Goal: Task Accomplishment & Management: Use online tool/utility

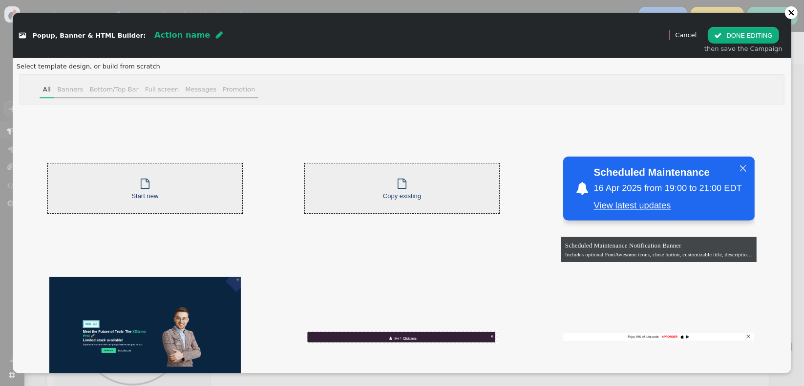
scroll to position [418, 0]
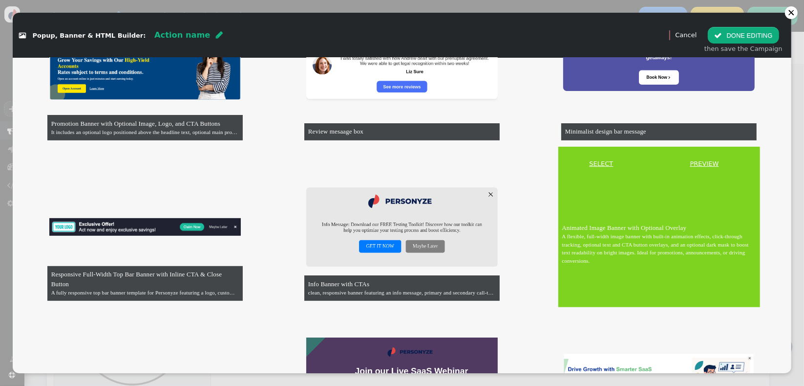
click at [598, 162] on link "SELECT" at bounding box center [602, 164] width 83 height 10
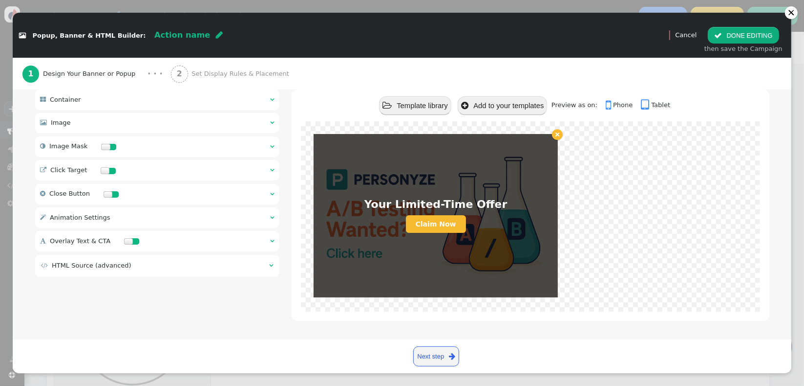
scroll to position [97, 0]
click at [142, 273] on div " HTML Source (advanced) " at bounding box center [157, 266] width 244 height 22
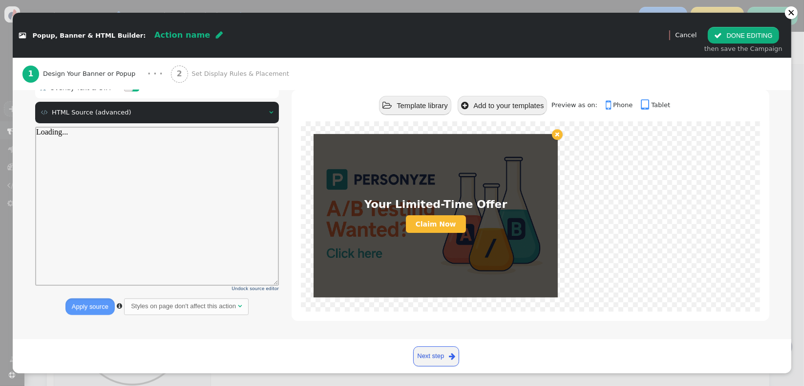
scroll to position [0, 0]
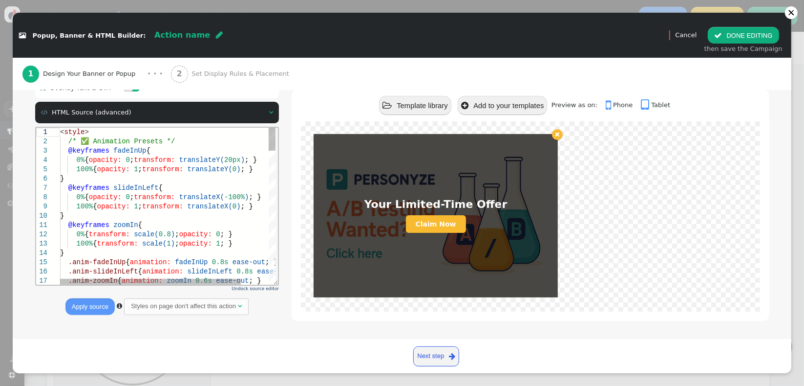
click at [136, 187] on span "slideInLeft" at bounding box center [135, 188] width 45 height 8
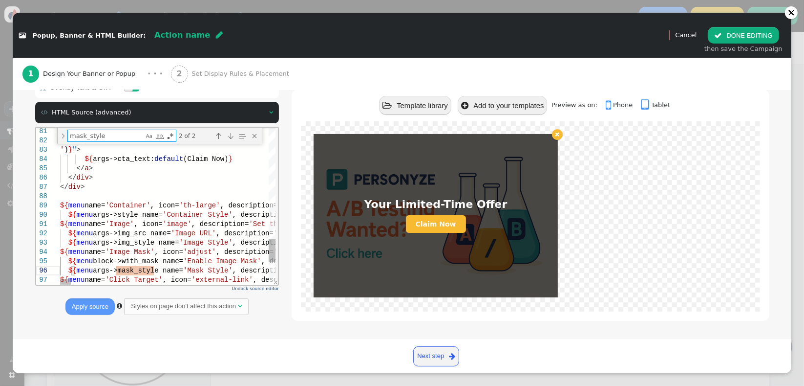
type textarea "yling for image element', type='css', param='with_responsive=1'} ${menu name='I…"
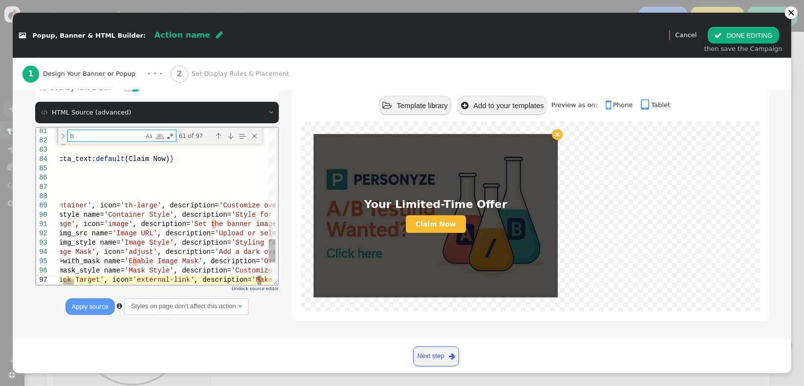
type textarea "ba"
type textarea "50% { transform: scale(1.15); } 100% { transform: scale(1); } } </style> <div c…"
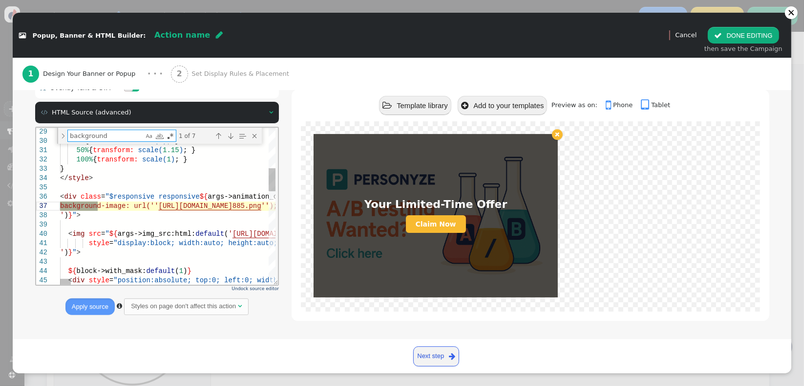
type textarea "background"
click at [152, 193] on span ""$responsive responsive" at bounding box center [152, 197] width 94 height 8
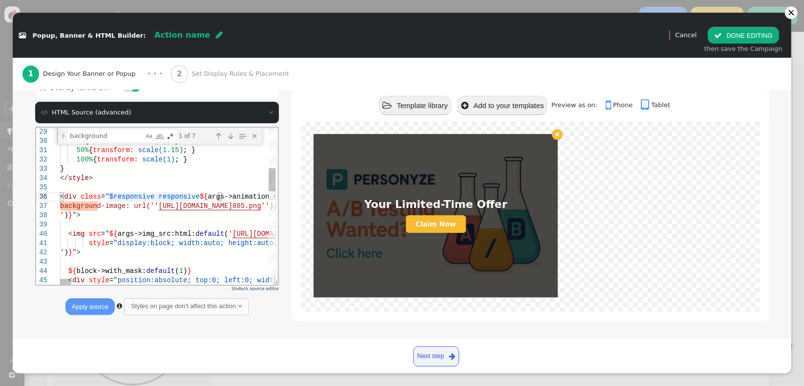
click at [158, 206] on span "[URL][DOMAIN_NAME]" at bounding box center [195, 206] width 74 height 8
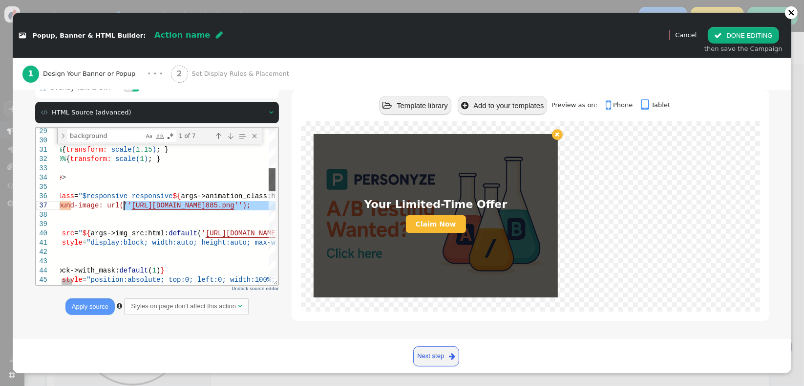
click at [270, 179] on div at bounding box center [271, 179] width 7 height 23
click at [269, 113] on span "" at bounding box center [271, 112] width 4 height 6
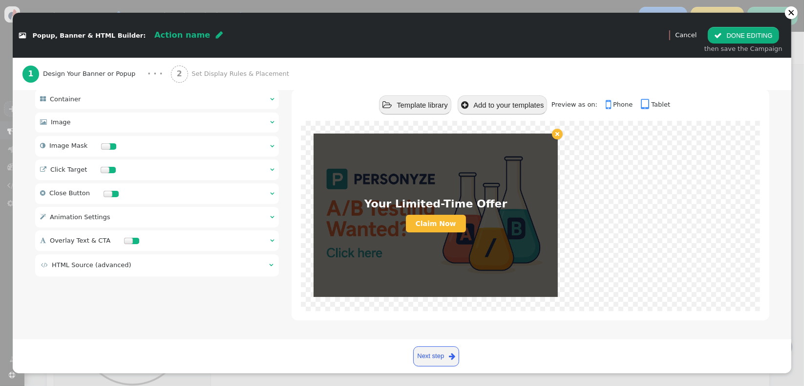
scroll to position [97, 0]
click at [429, 358] on link "Next step " at bounding box center [436, 356] width 46 height 20
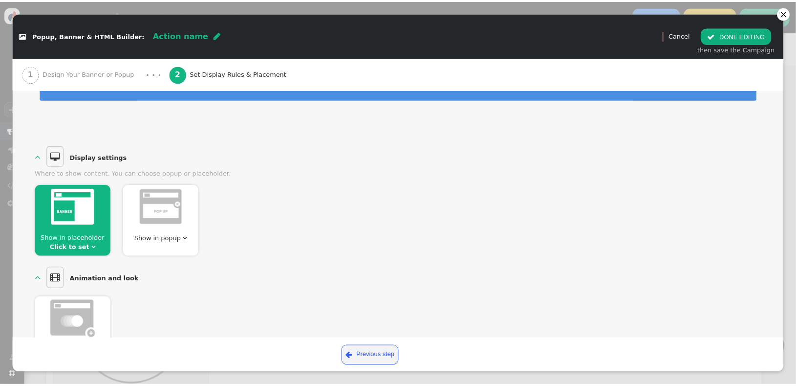
scroll to position [23, 0]
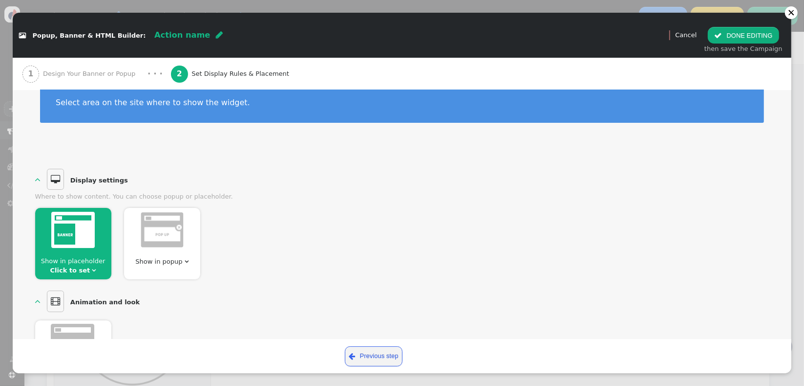
click at [83, 272] on link "Click to set" at bounding box center [70, 269] width 40 height 7
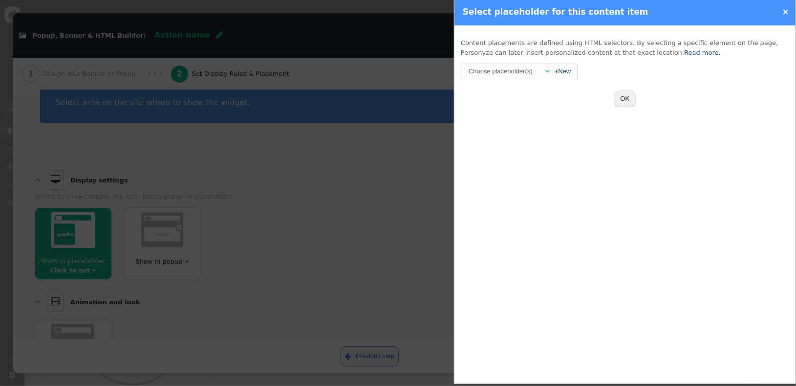
click at [529, 71] on div "Choose placeholder(s)" at bounding box center [501, 71] width 66 height 15
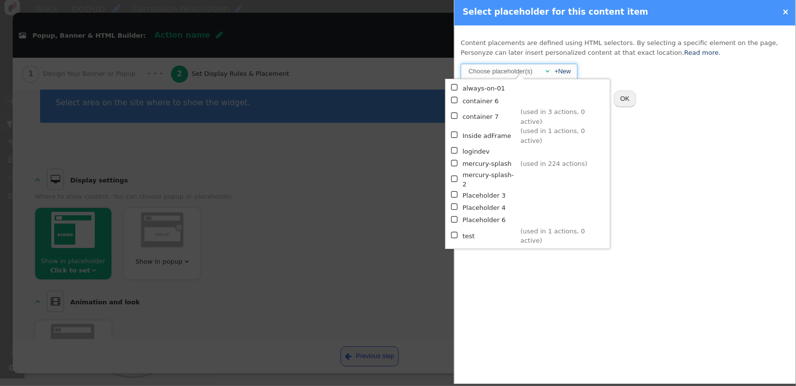
scroll to position [9, 0]
click at [563, 65] on div "Choose placeholder(s)  +New" at bounding box center [519, 71] width 103 height 15
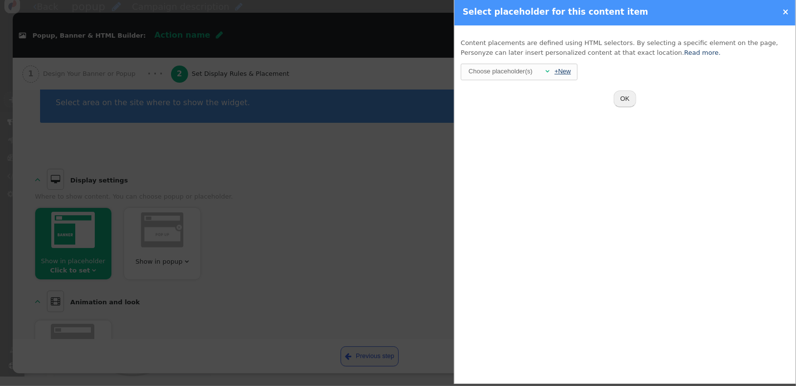
click at [564, 73] on link "+New" at bounding box center [563, 70] width 17 height 7
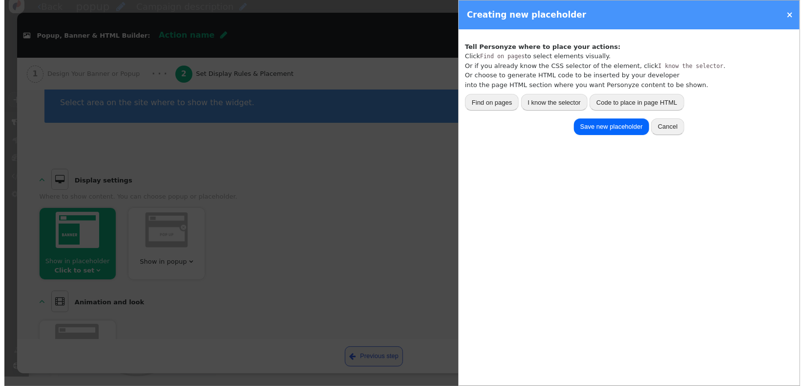
scroll to position [0, 0]
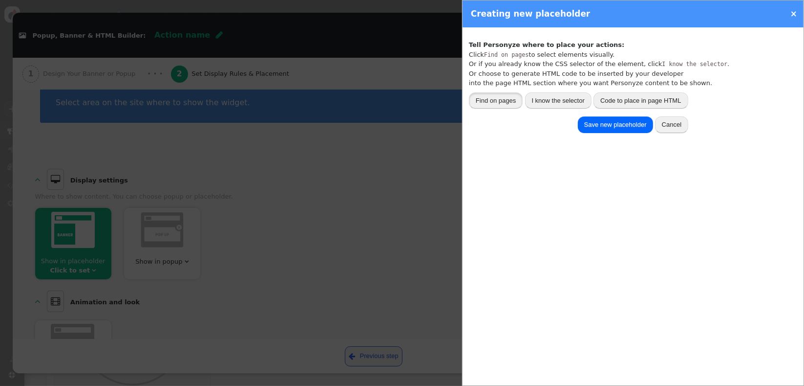
click at [483, 104] on button "Find on pages" at bounding box center [496, 100] width 54 height 17
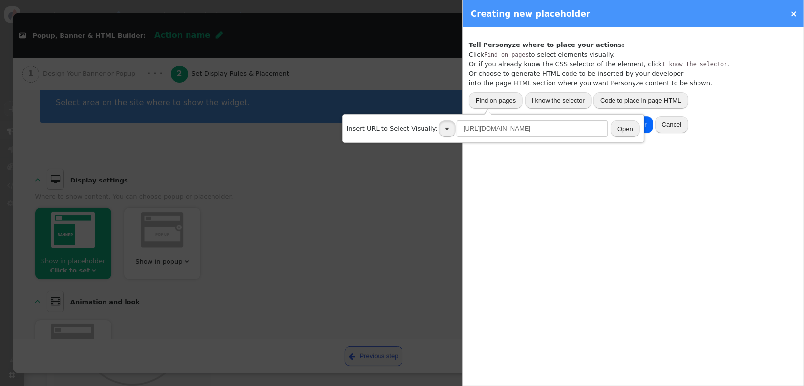
click at [444, 132] on button "button" at bounding box center [447, 128] width 17 height 17
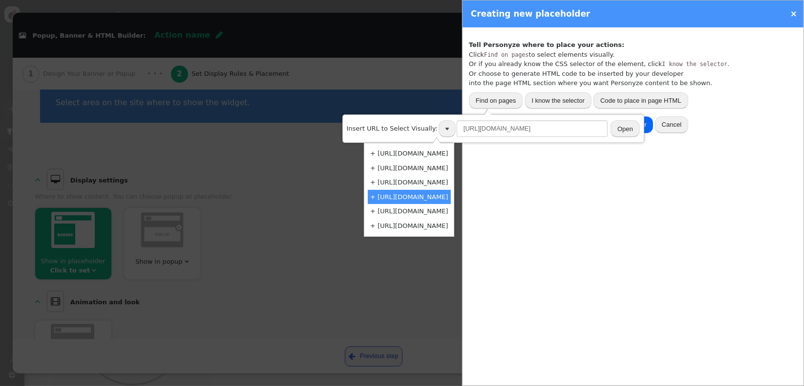
click at [437, 197] on td "+ [URL][DOMAIN_NAME]" at bounding box center [409, 197] width 83 height 15
click at [612, 131] on button "Open" at bounding box center [625, 128] width 29 height 17
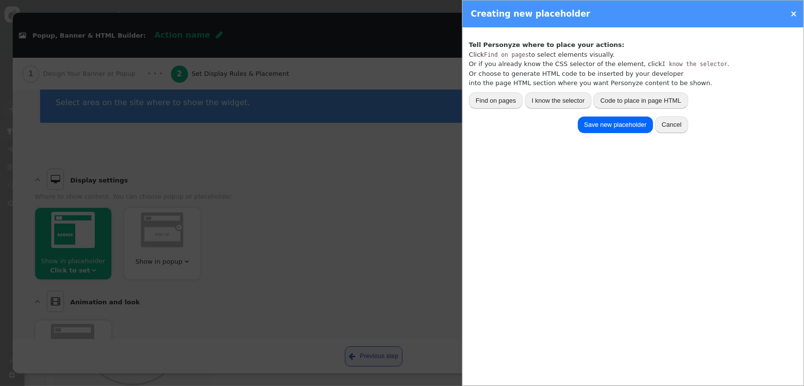
click at [501, 97] on button "Find on pages" at bounding box center [496, 100] width 54 height 17
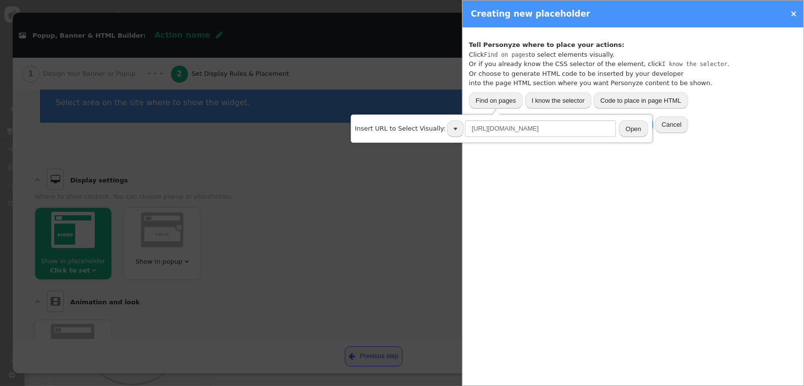
click at [447, 129] on button "button" at bounding box center [455, 128] width 17 height 17
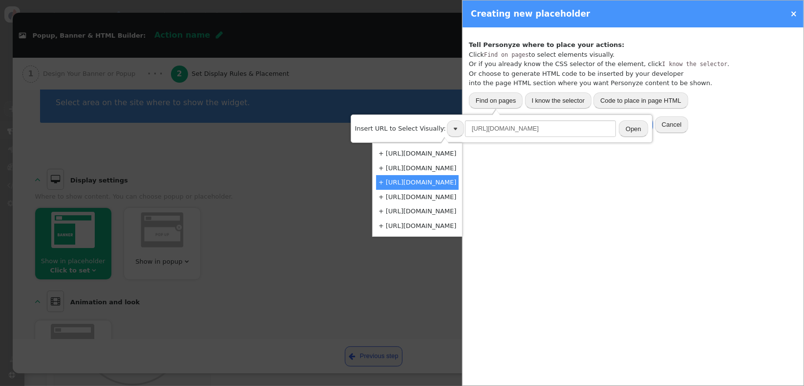
click at [452, 179] on td "+ [URL][DOMAIN_NAME]" at bounding box center [417, 182] width 83 height 15
type input "[URL][DOMAIN_NAME]"
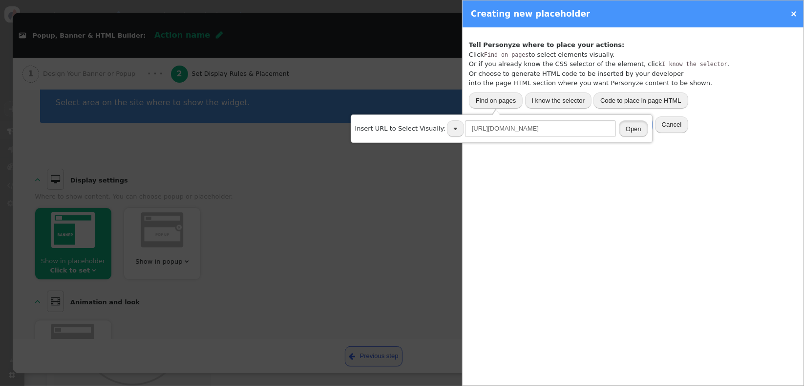
click at [619, 131] on button "Open" at bounding box center [633, 128] width 29 height 17
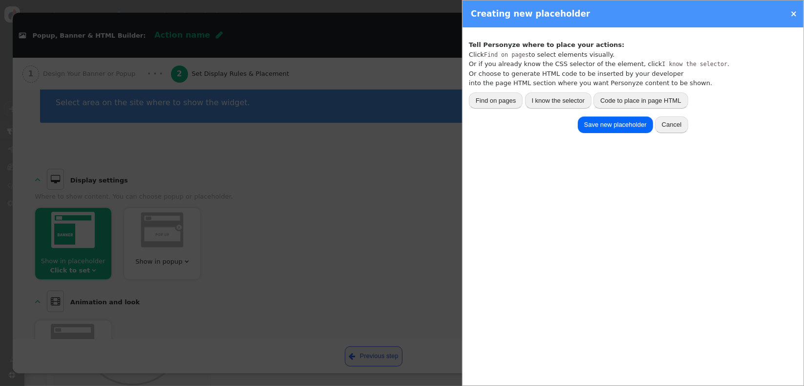
type input "[["section",1,[[0,"bg-light-blue",1],[0,"section",1],[0,"ribbon",null]]]]"
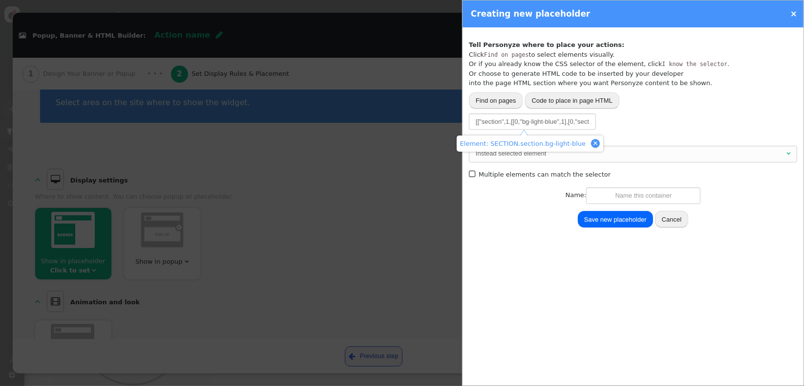
click at [630, 156] on div "Instead selected element" at bounding box center [630, 154] width 309 height 10
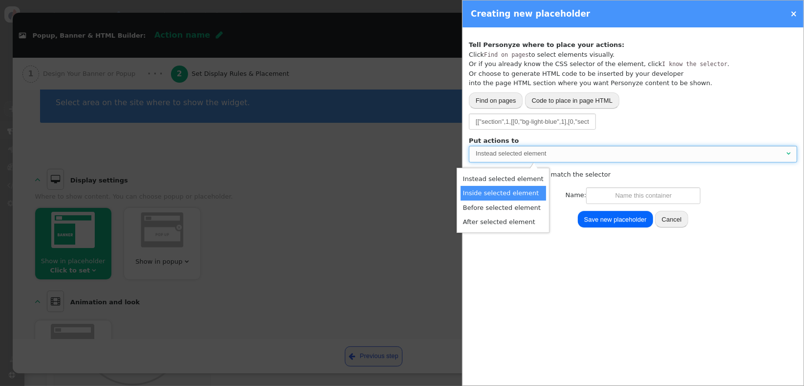
click at [674, 221] on button "Cancel" at bounding box center [671, 219] width 33 height 17
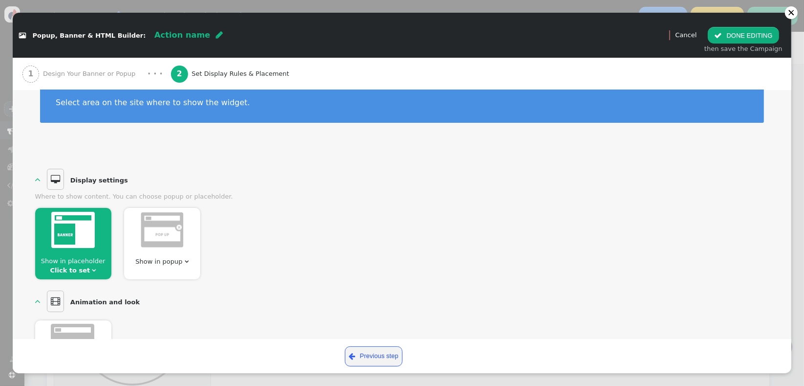
click at [87, 270] on span "Show in placeholder Click to set " at bounding box center [73, 265] width 76 height 19
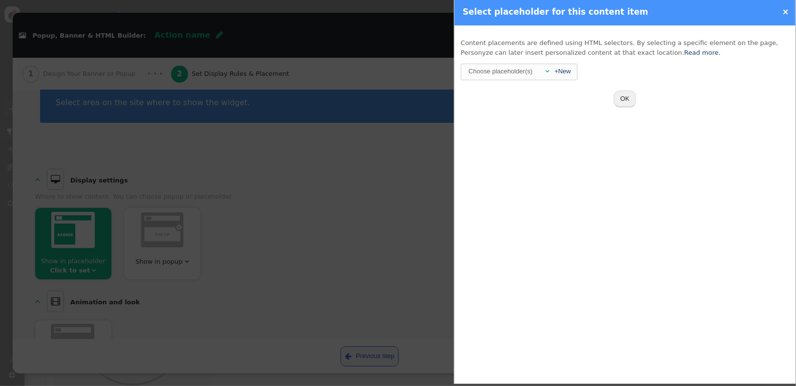
click at [521, 76] on div "Choose placeholder(s)" at bounding box center [501, 71] width 66 height 15
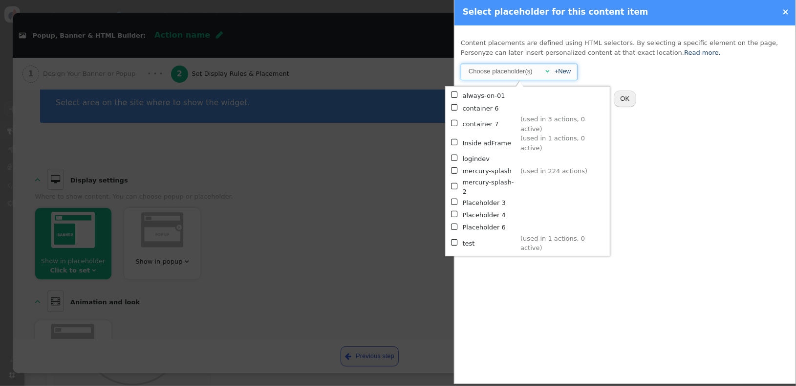
click at [521, 234] on td "(used in 1 actions, 0 active)" at bounding box center [563, 243] width 86 height 19
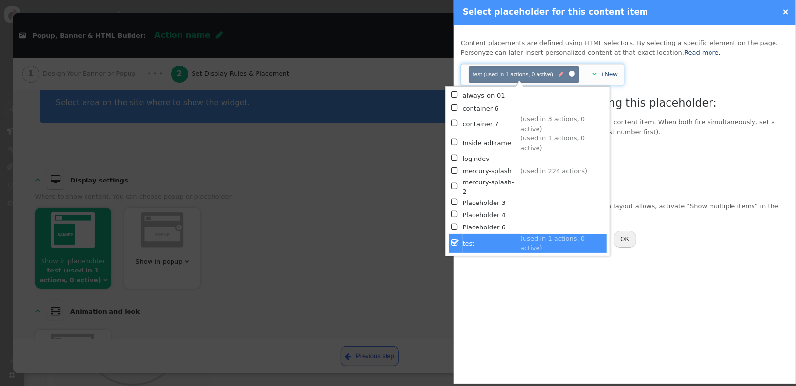
click at [559, 74] on span "" at bounding box center [561, 74] width 5 height 9
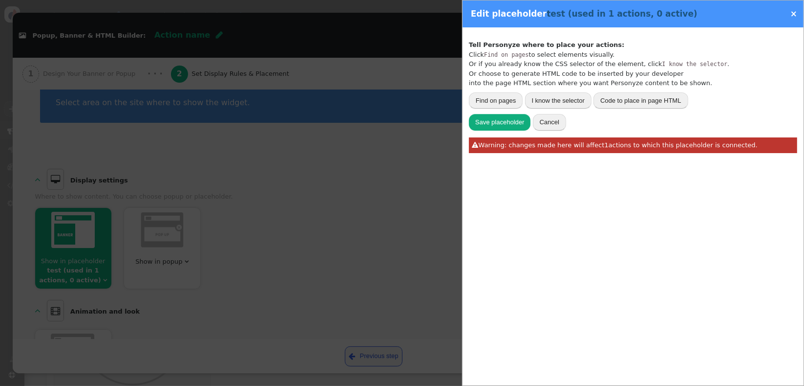
type input "[["section",3,[[0,"section",1],[0,"bg-light-blue",null],[0,"ribbon",null]]],["d…"
type input "test"
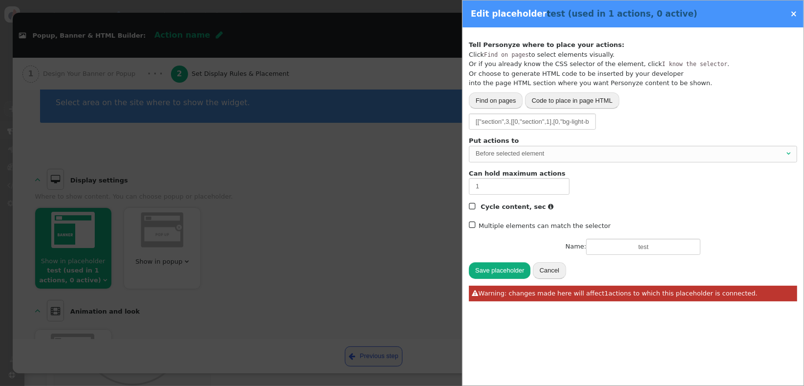
click at [560, 275] on button "Cancel" at bounding box center [549, 270] width 33 height 17
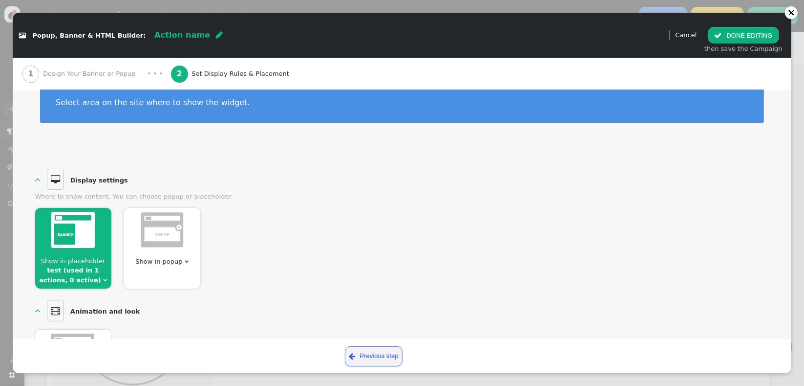
click at [103, 280] on span "" at bounding box center [105, 280] width 4 height 6
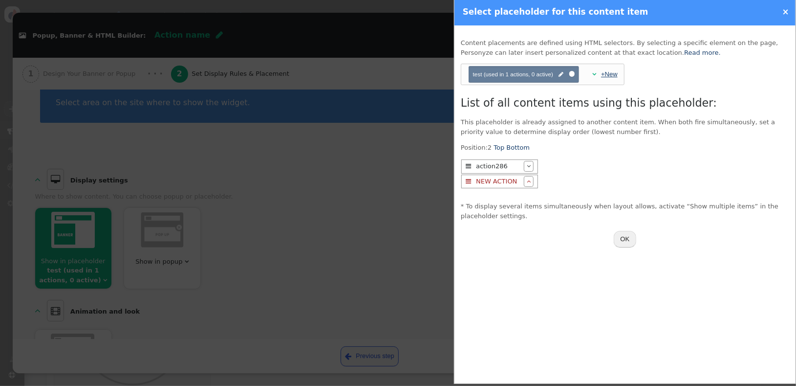
click at [605, 74] on link "+New" at bounding box center [609, 73] width 17 height 7
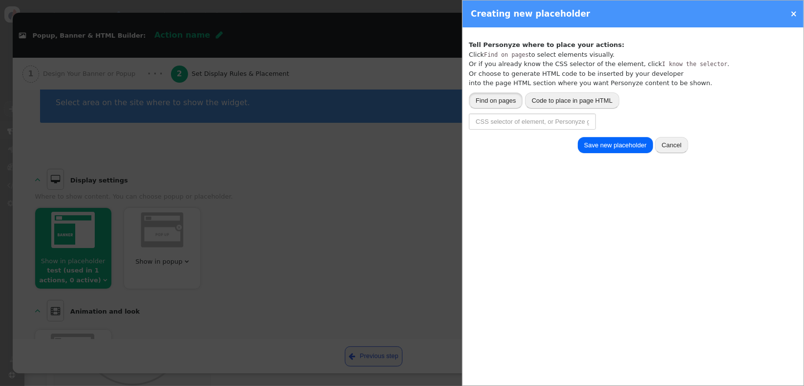
click at [494, 100] on button "Find on pages" at bounding box center [496, 100] width 54 height 17
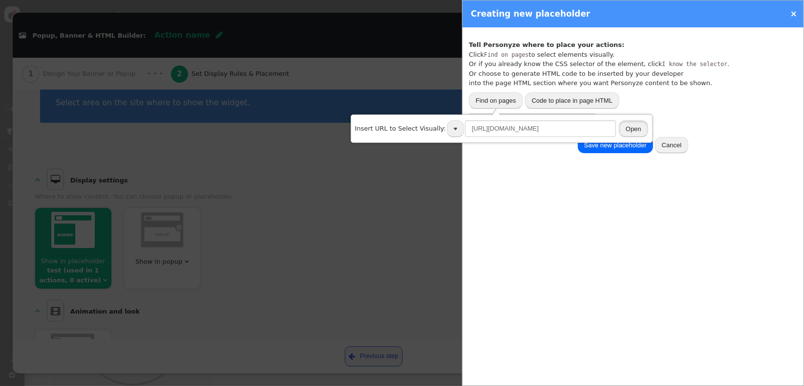
click at [625, 129] on button "Open" at bounding box center [633, 128] width 29 height 17
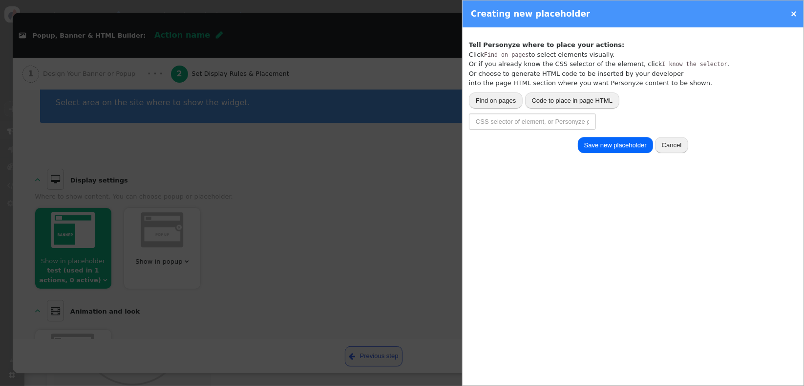
type input "[["section",1,[[0,"bg-light-blue",1],[0,"section",1],[0,"ribbon",null]]]]"
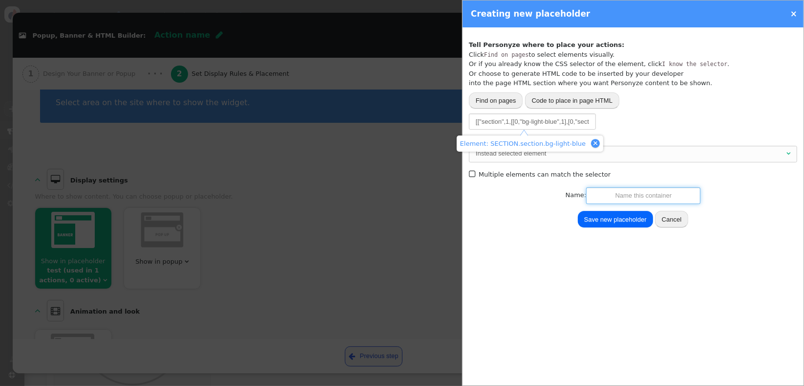
click at [654, 197] on input "text" at bounding box center [643, 195] width 114 height 17
type input "test 2"
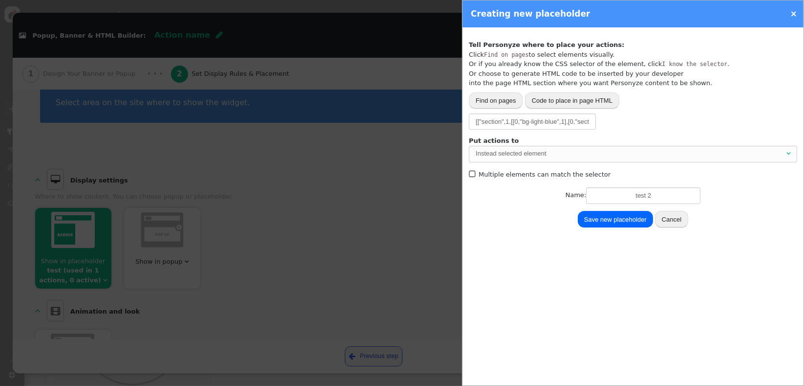
click at [636, 216] on button "Save new placeholder" at bounding box center [615, 219] width 75 height 17
click at [606, 221] on button "Save new placeholder" at bounding box center [615, 219] width 75 height 17
click at [795, 15] on link "×" at bounding box center [794, 14] width 7 height 10
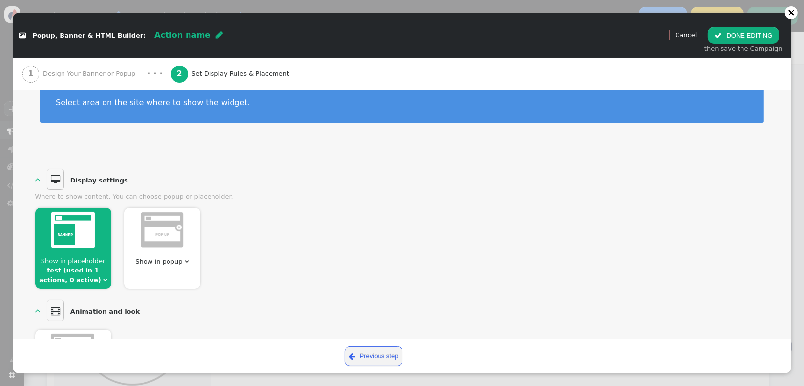
click at [103, 278] on span "" at bounding box center [105, 280] width 4 height 6
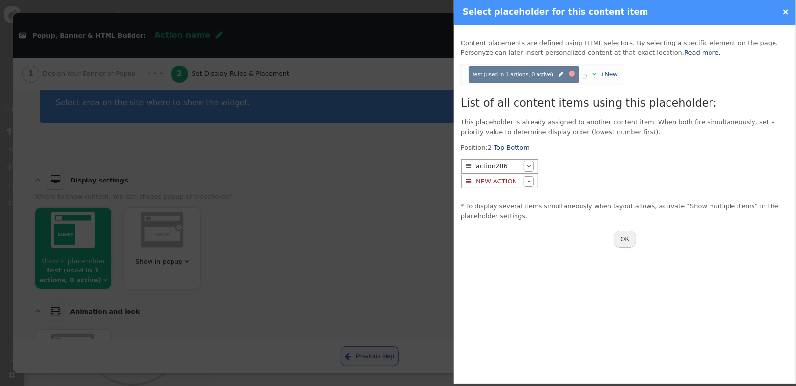
click at [572, 73] on div at bounding box center [572, 74] width 2 height 2
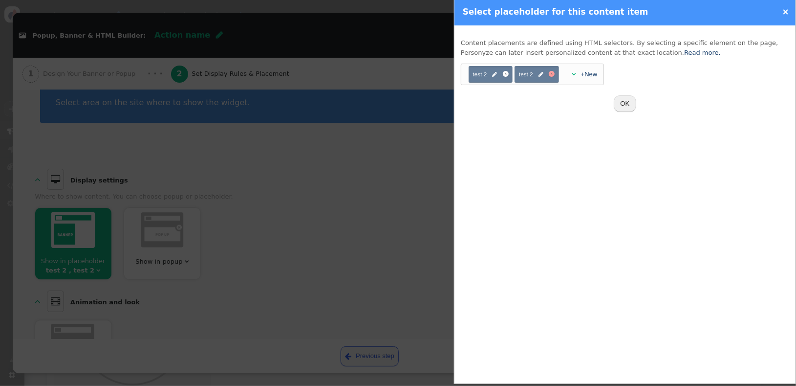
click at [552, 74] on div at bounding box center [552, 74] width 6 height 6
click at [530, 73] on div "+New" at bounding box center [541, 74] width 22 height 10
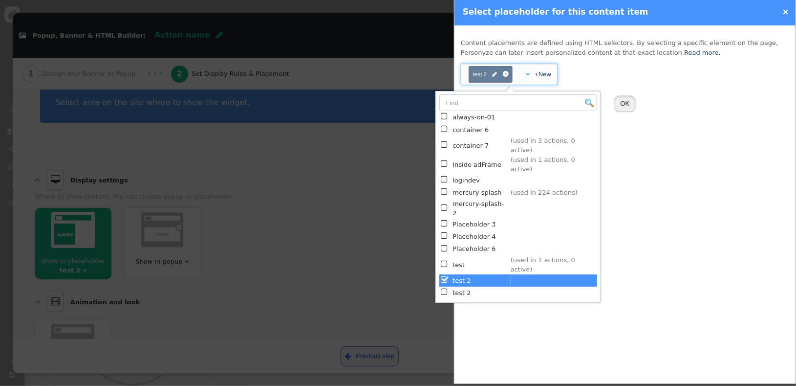
click at [625, 106] on button "OK" at bounding box center [625, 103] width 23 height 17
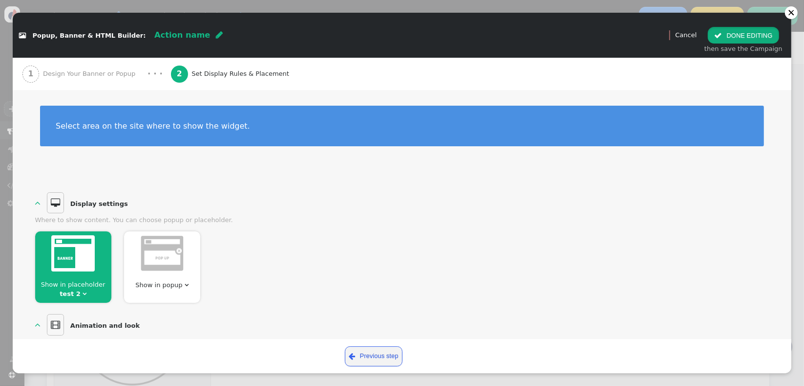
click at [746, 38] on button " DONE EDITING" at bounding box center [743, 35] width 71 height 17
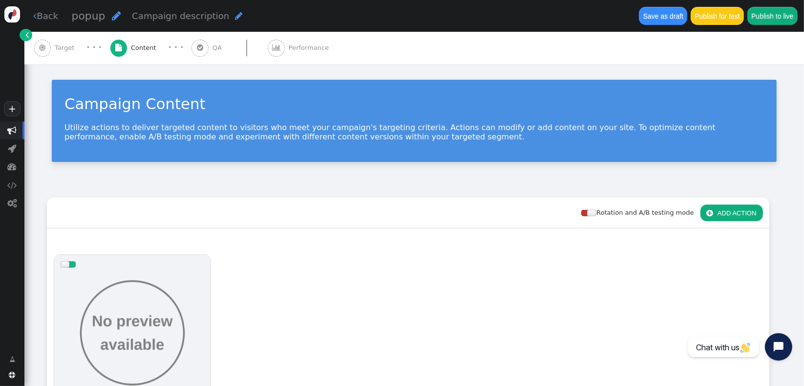
click at [55, 51] on span "Target" at bounding box center [66, 48] width 23 height 10
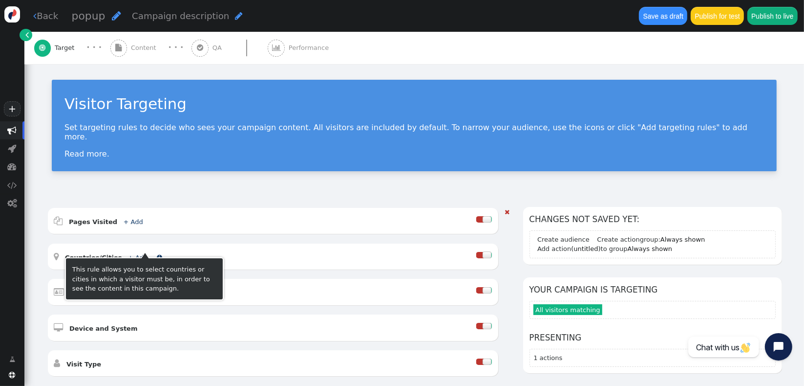
click at [157, 254] on span "" at bounding box center [159, 257] width 5 height 6
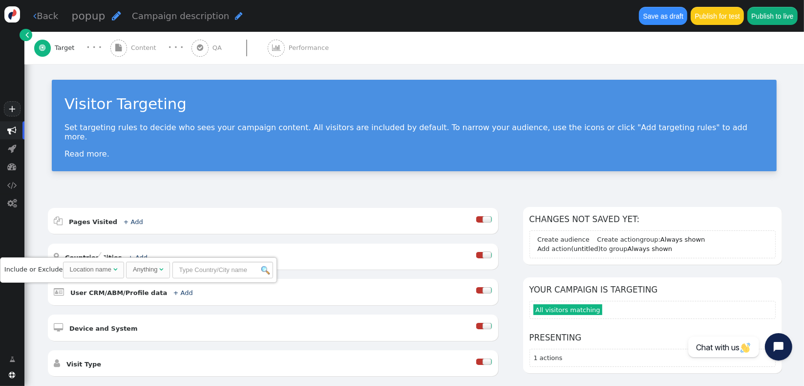
click at [367, 182] on div "Visitor Targeting Set targeting rules to decide who sees your campaign content.…" at bounding box center [414, 129] width 780 height 130
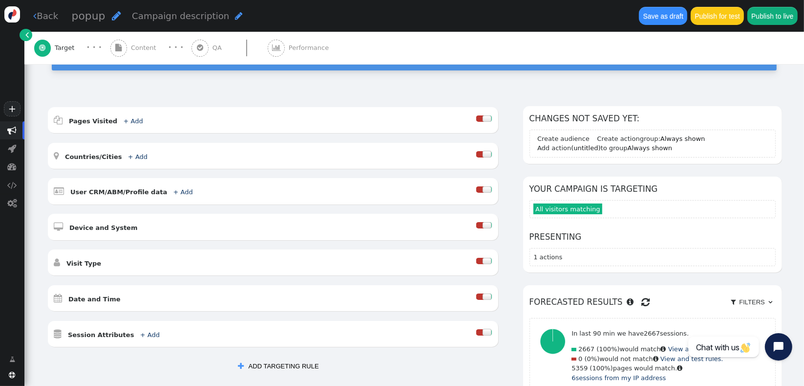
scroll to position [108, 0]
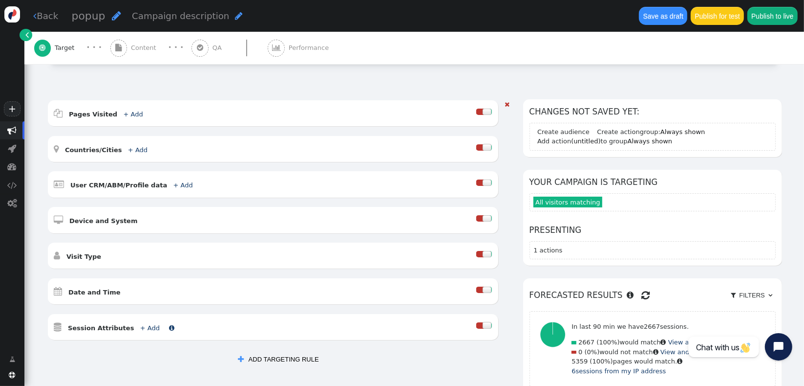
click at [140, 324] on link "+ Add" at bounding box center [150, 327] width 20 height 7
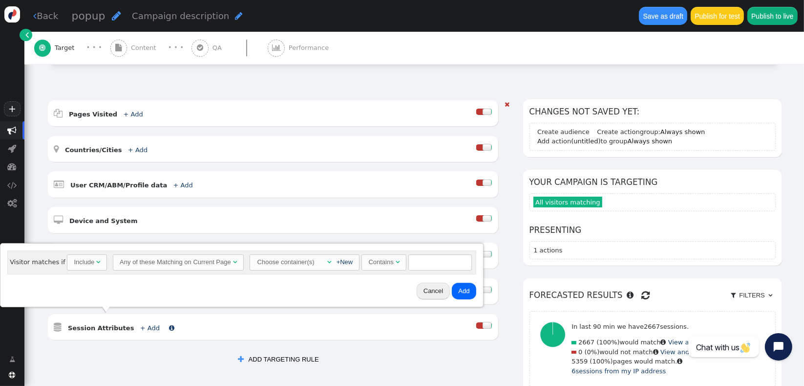
click at [140, 324] on link "+ Add" at bounding box center [150, 327] width 20 height 7
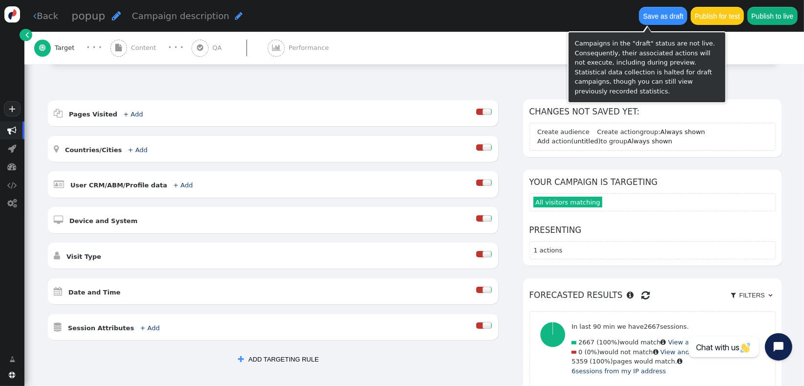
click at [642, 19] on button "Save as draft" at bounding box center [663, 16] width 48 height 18
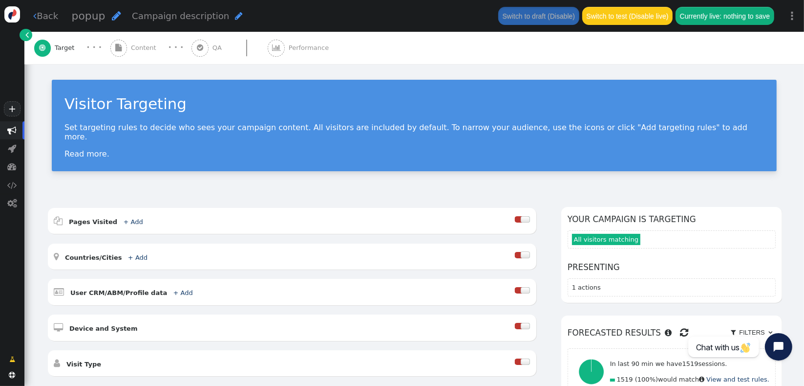
click at [313, 184] on div "Visitor Targeting Set targeting rules to decide who sees your campaign content.…" at bounding box center [414, 129] width 780 height 130
click at [9, 129] on span "" at bounding box center [12, 130] width 9 height 9
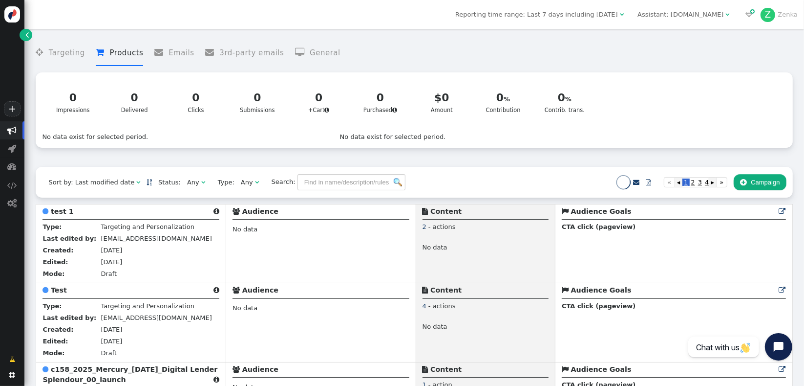
click at [101, 375] on b "c158_2025_Mercury_[DATE]_Digital Lender Splendour_00_launch" at bounding box center [130, 374] width 175 height 18
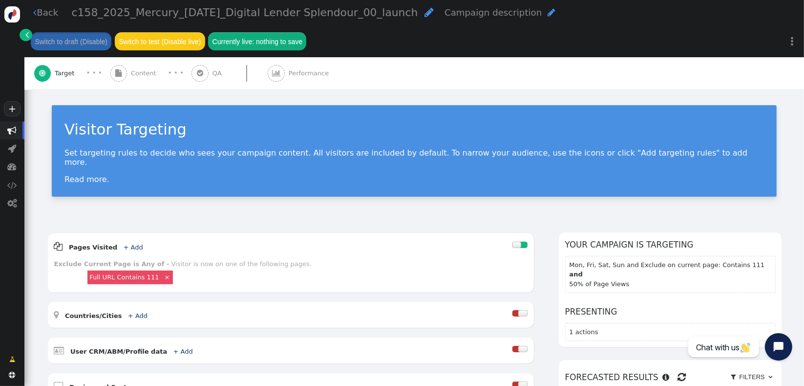
click at [13, 133] on span "" at bounding box center [12, 130] width 9 height 9
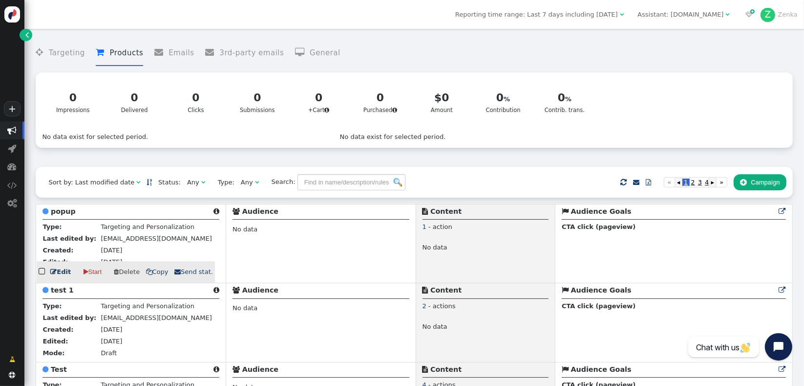
click at [67, 276] on link " Edit" at bounding box center [60, 272] width 21 height 10
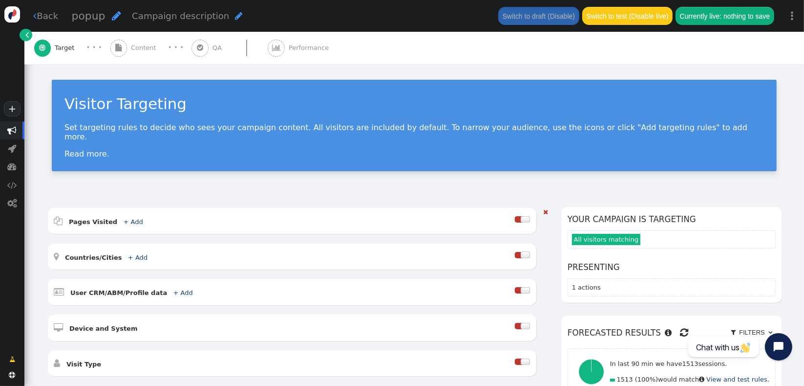
click at [181, 214] on div " Pages Visited + Add " at bounding box center [284, 220] width 461 height 13
click at [123, 218] on link "+ Add" at bounding box center [133, 221] width 20 height 7
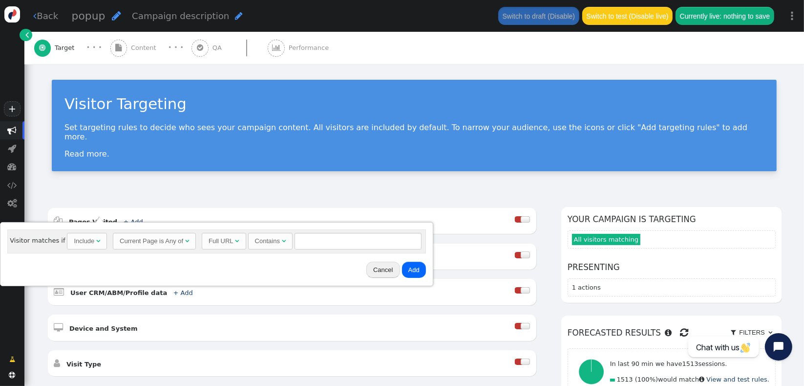
click at [161, 243] on div "Current Page is Any of" at bounding box center [152, 241] width 64 height 10
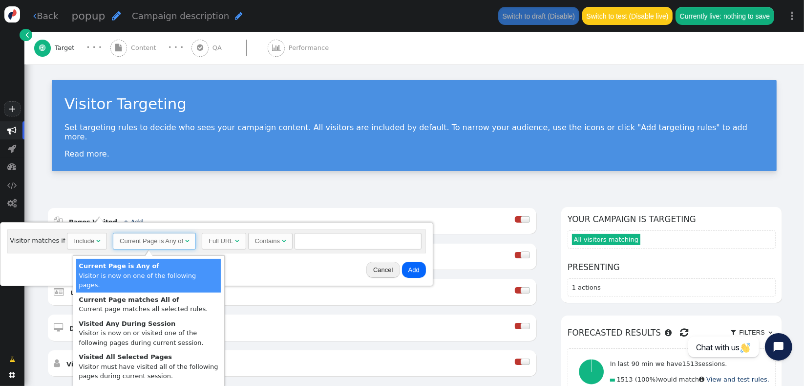
click at [209, 241] on div "Full URL" at bounding box center [221, 241] width 25 height 10
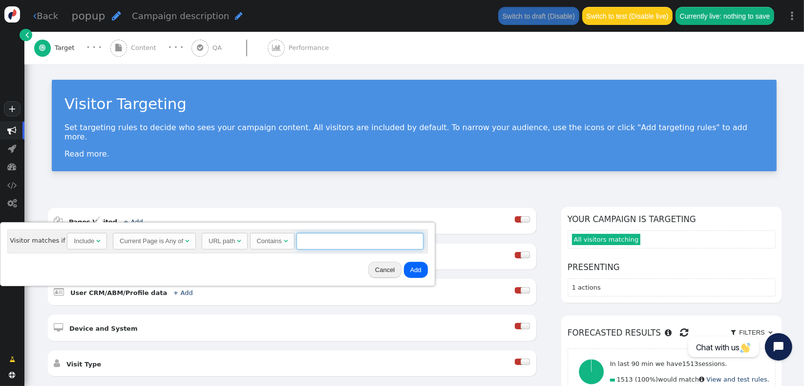
click at [330, 236] on input "text" at bounding box center [360, 241] width 127 height 17
type input "54321"
click at [413, 264] on button "Add" at bounding box center [416, 269] width 24 height 17
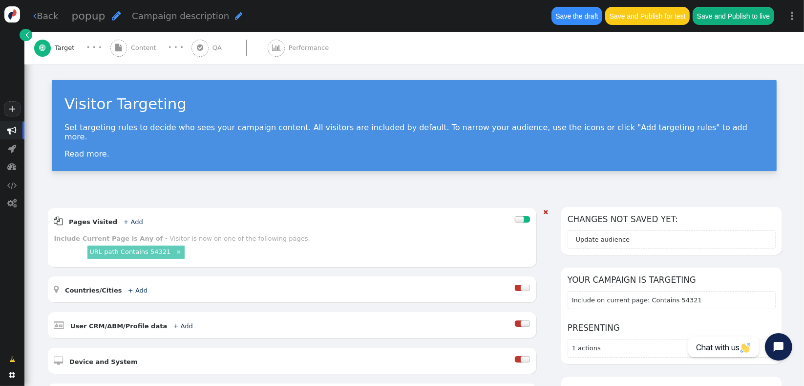
click at [142, 248] on link "URL path Contains 54321" at bounding box center [129, 251] width 81 height 7
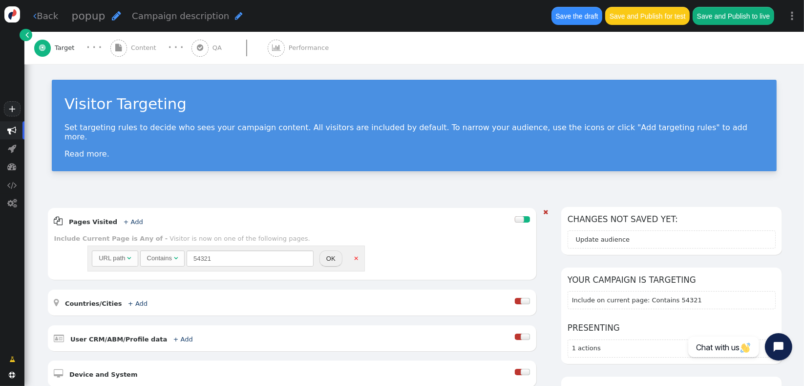
click at [148, 253] on div "Contains" at bounding box center [159, 258] width 25 height 10
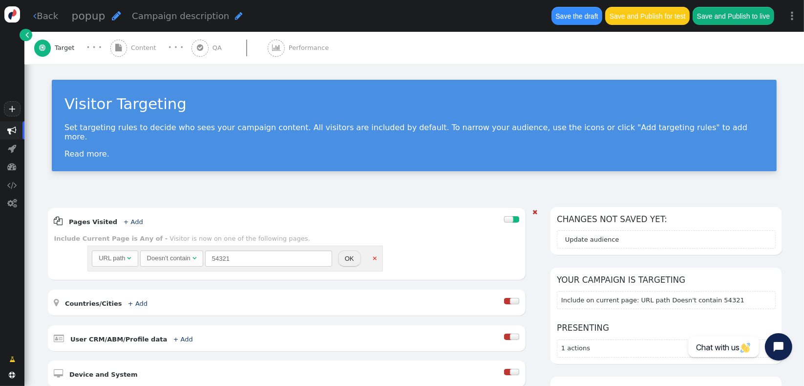
click at [345, 252] on button "OK" at bounding box center [349, 258] width 23 height 17
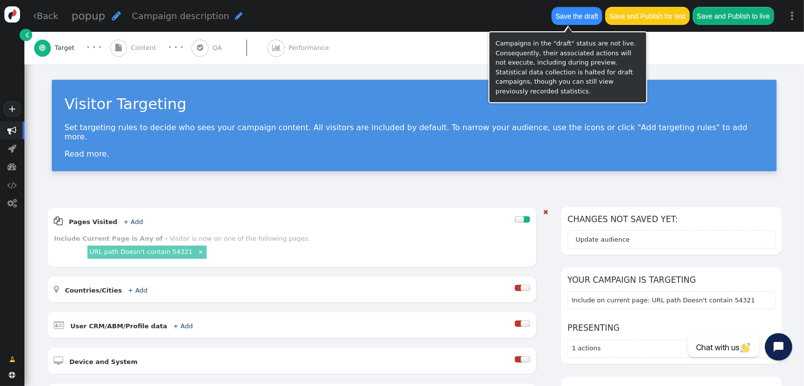
click at [573, 19] on button "Save the draft" at bounding box center [577, 16] width 51 height 18
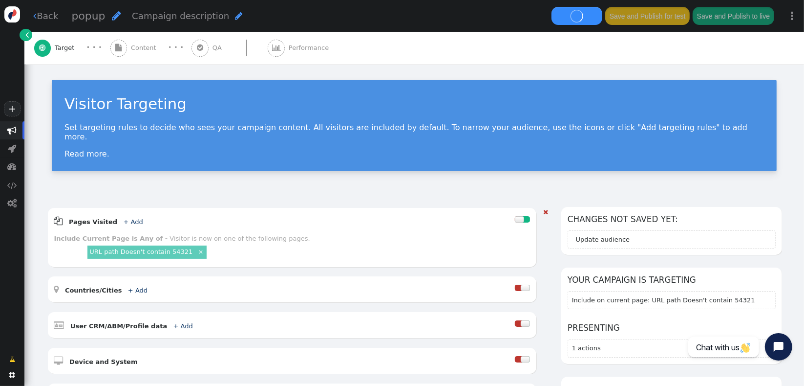
click at [126, 248] on link "URL path Doesn't contain 54321" at bounding box center [140, 251] width 103 height 7
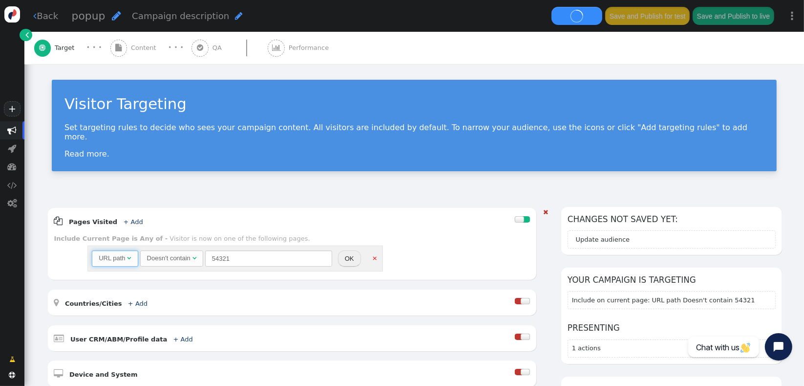
click at [128, 253] on div "" at bounding box center [130, 258] width 4 height 10
click at [119, 253] on div "URL parameters" at bounding box center [122, 258] width 46 height 10
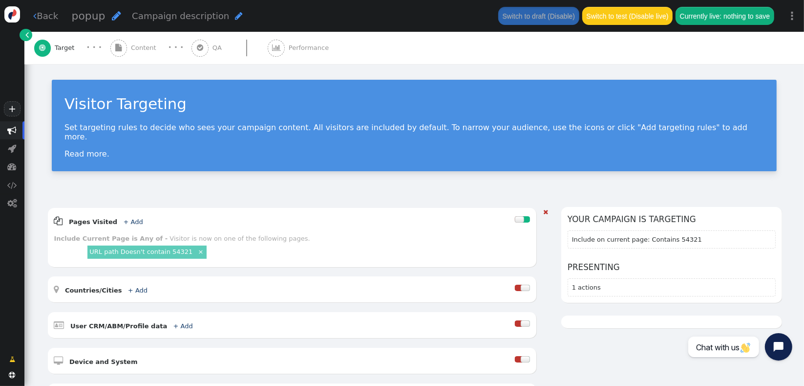
click at [158, 248] on link "URL path Doesn't contain 54321" at bounding box center [140, 251] width 103 height 7
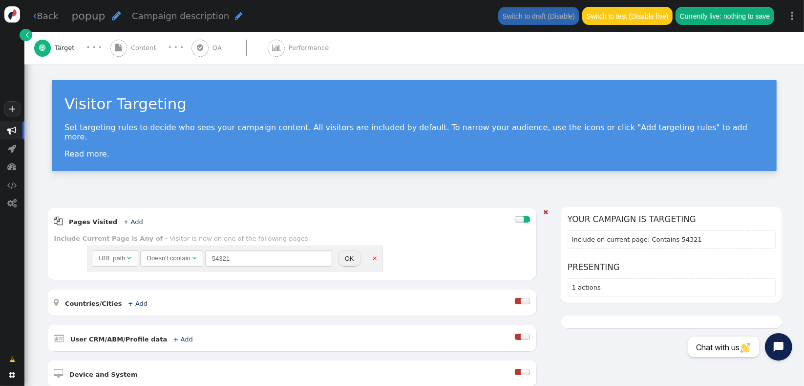
click at [117, 253] on div "URL path" at bounding box center [112, 258] width 26 height 10
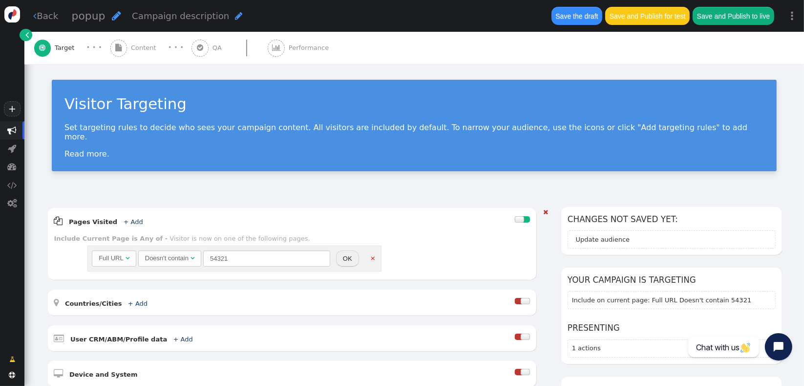
click at [351, 253] on button "OK" at bounding box center [347, 258] width 23 height 17
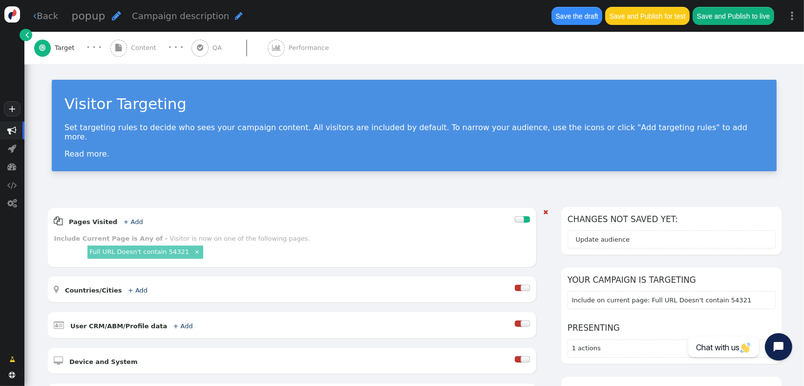
click at [139, 248] on link "Full URL Doesn't contain 54321" at bounding box center [139, 251] width 100 height 7
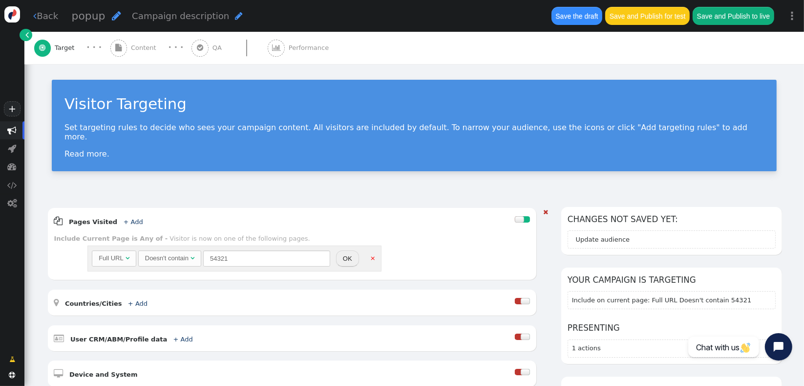
click at [371, 252] on div "Full URL  Doesn't contain  54321 = (Empty) [DOMAIN_NAME]  (Nothing)  OK ×" at bounding box center [234, 258] width 294 height 26
click at [369, 253] on link "×" at bounding box center [373, 257] width 8 height 8
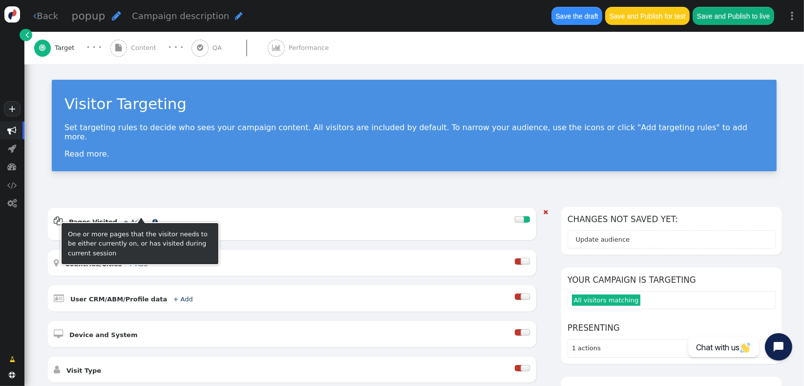
click at [125, 218] on link "+ Add" at bounding box center [133, 221] width 20 height 7
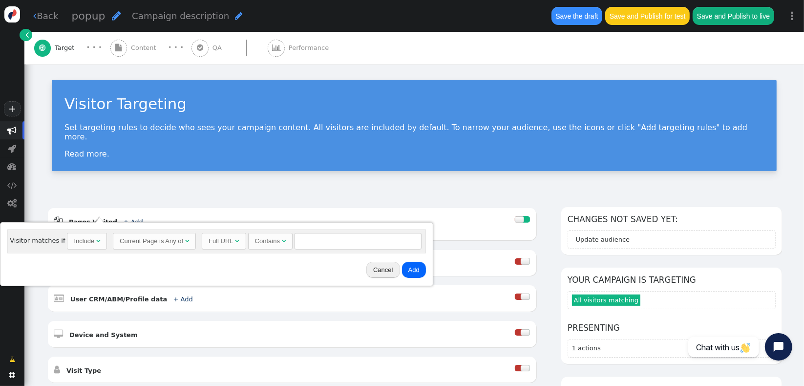
click at [87, 240] on div "Include" at bounding box center [84, 241] width 21 height 10
click at [308, 242] on input "text" at bounding box center [360, 241] width 127 height 17
type input "54321"
click at [420, 266] on button "Add" at bounding box center [416, 269] width 24 height 17
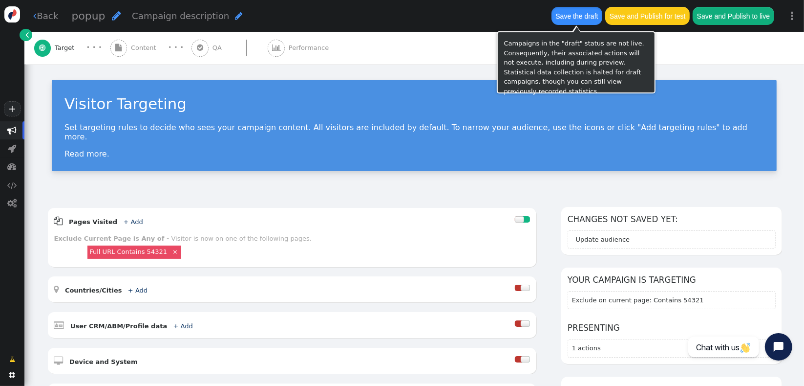
click at [563, 16] on button "Save the draft" at bounding box center [577, 16] width 51 height 18
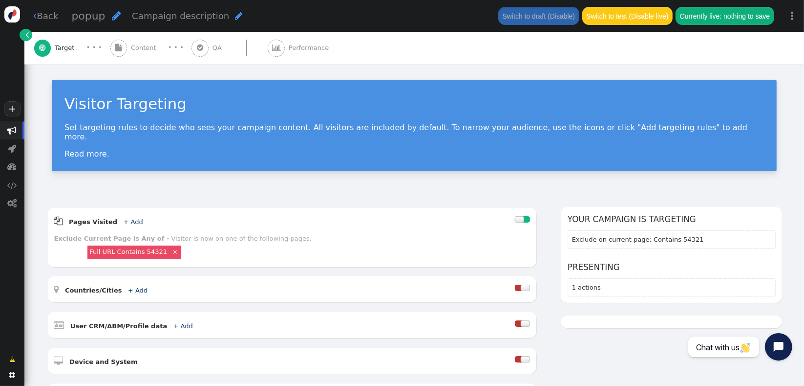
click at [137, 52] on span "Content" at bounding box center [145, 48] width 29 height 10
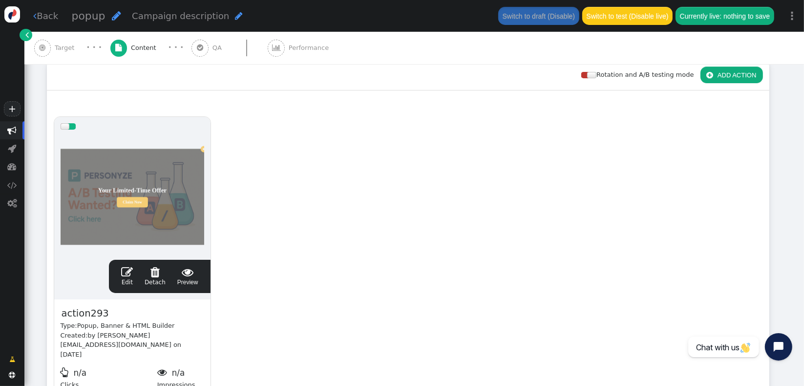
scroll to position [142, 0]
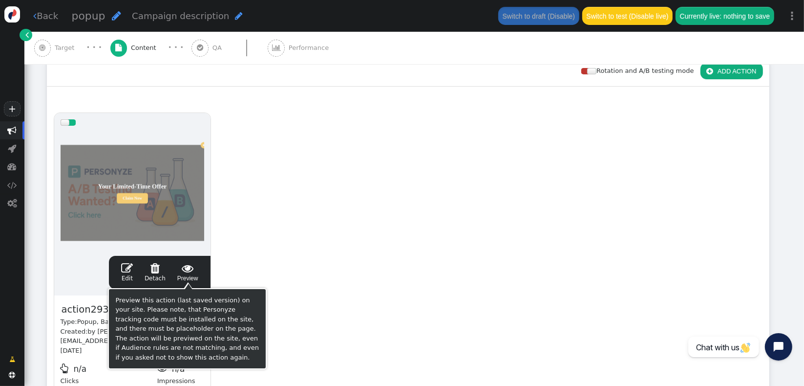
click at [173, 274] on div " Edit  Detach  Preview" at bounding box center [159, 272] width 89 height 21
click at [182, 274] on span " Preview" at bounding box center [187, 272] width 21 height 21
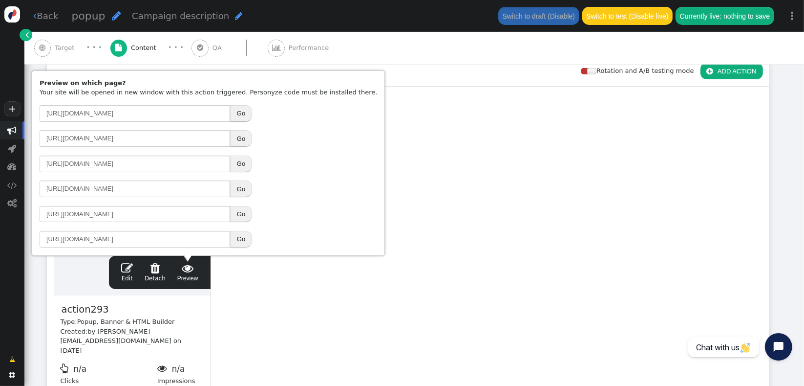
click at [245, 160] on button "Go" at bounding box center [241, 163] width 22 height 17
